Goal: Information Seeking & Learning: Learn about a topic

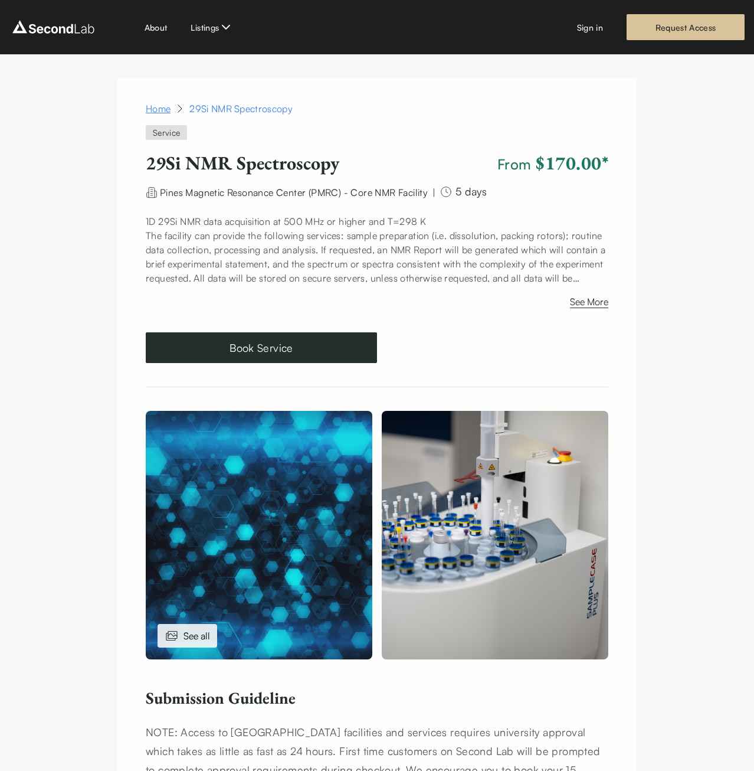
click at [164, 110] on link "Home" at bounding box center [158, 109] width 25 height 14
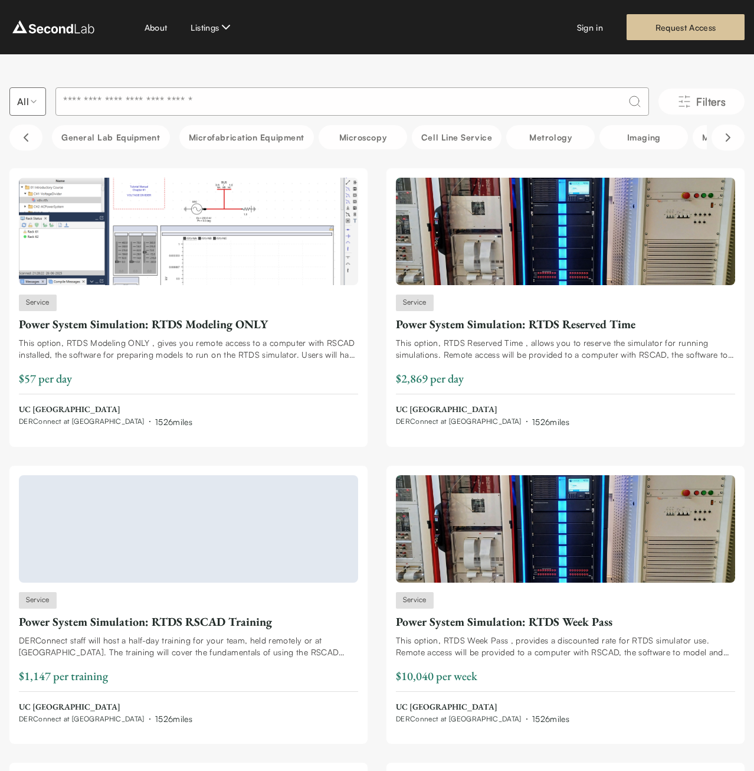
click at [354, 103] on input at bounding box center [352, 101] width 594 height 28
type input "***"
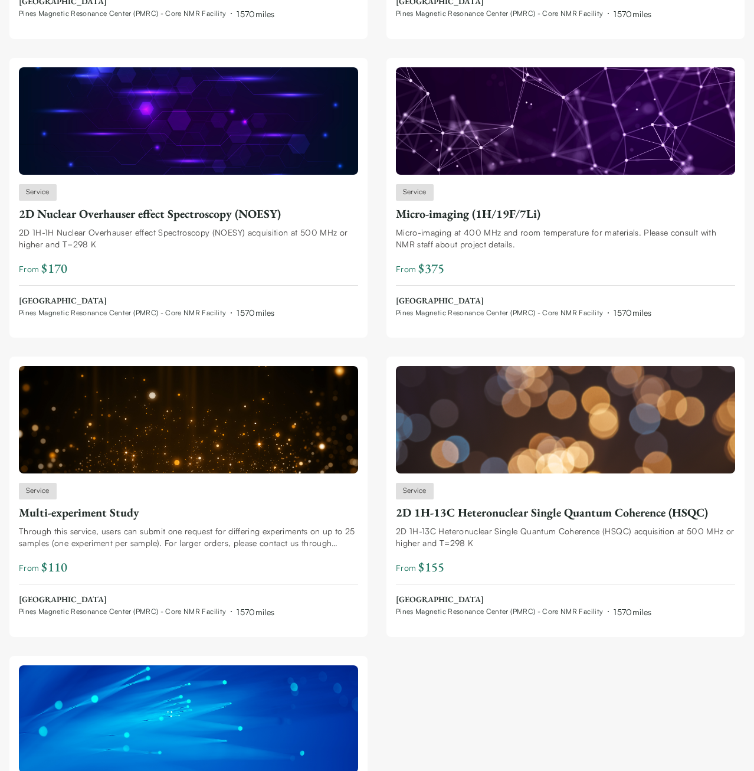
scroll to position [2392, 0]
